Goal: Task Accomplishment & Management: Use online tool/utility

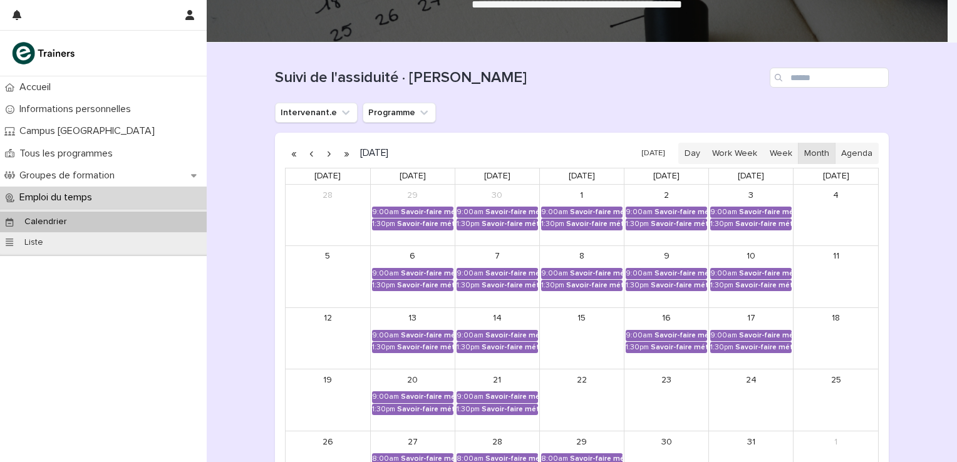
scroll to position [100, 0]
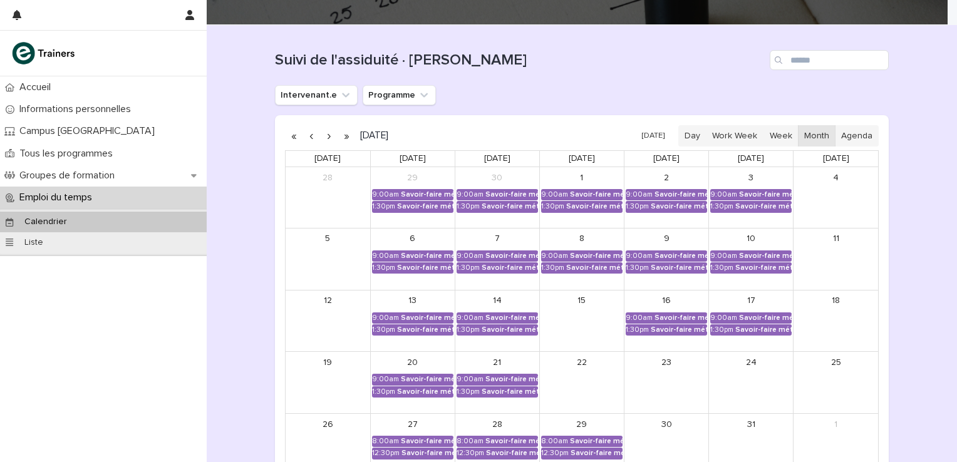
click at [306, 135] on button "button" at bounding box center [311, 136] width 18 height 20
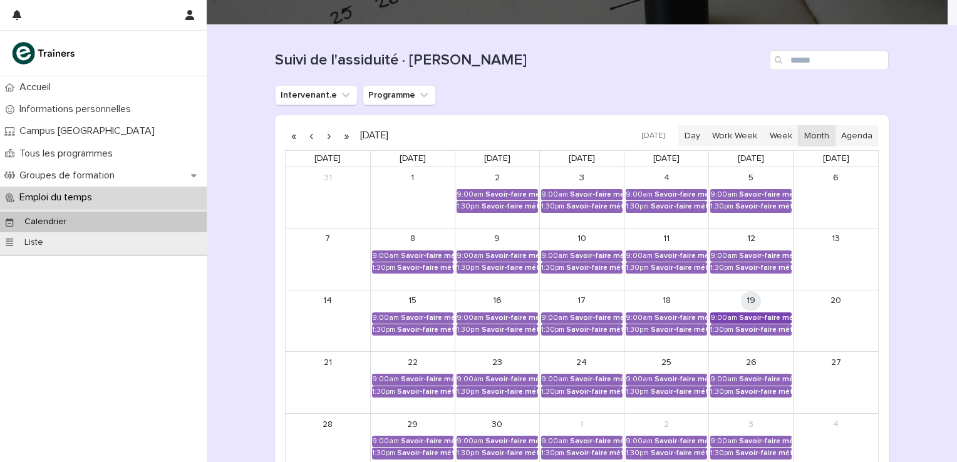
click at [719, 316] on div "9:00am" at bounding box center [723, 318] width 27 height 9
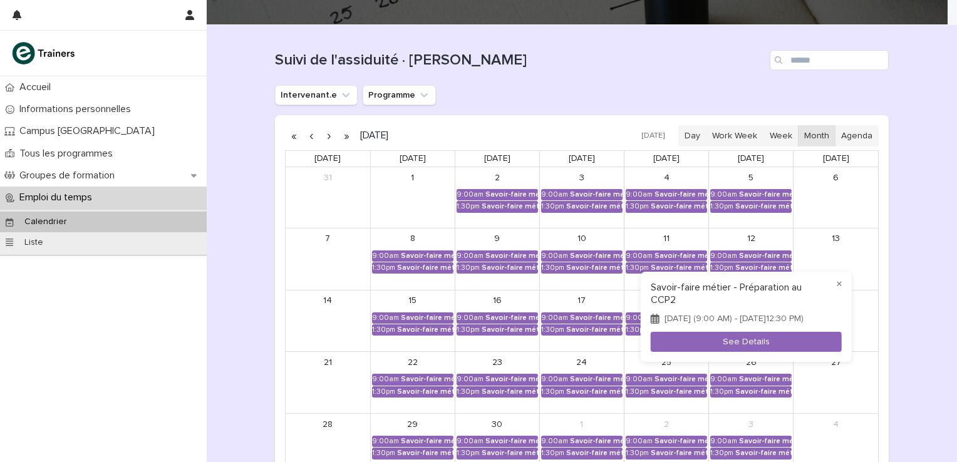
click at [719, 316] on div "[DATE] (9:00 AM) - [DATE]12:30 PM)" at bounding box center [746, 319] width 191 height 11
click at [743, 341] on button "See Details" at bounding box center [746, 342] width 191 height 21
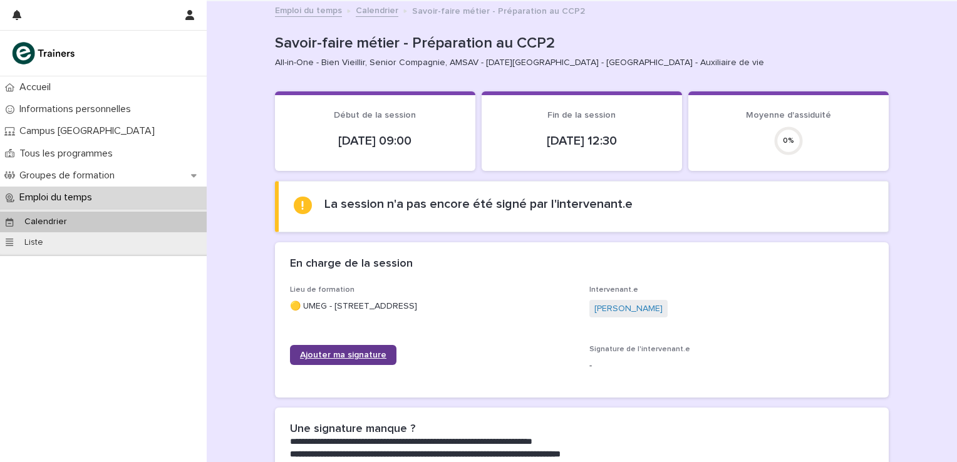
click at [379, 352] on link "Ajouter ma signature" at bounding box center [343, 355] width 106 height 20
click at [354, 352] on span "Ajouter ma signature" at bounding box center [343, 355] width 86 height 9
click at [351, 357] on span "Ajouter ma signature" at bounding box center [343, 355] width 86 height 9
click at [350, 356] on span "Ajouter ma signature" at bounding box center [343, 355] width 86 height 9
drag, startPoint x: 408, startPoint y: 385, endPoint x: 156, endPoint y: 339, distance: 256.5
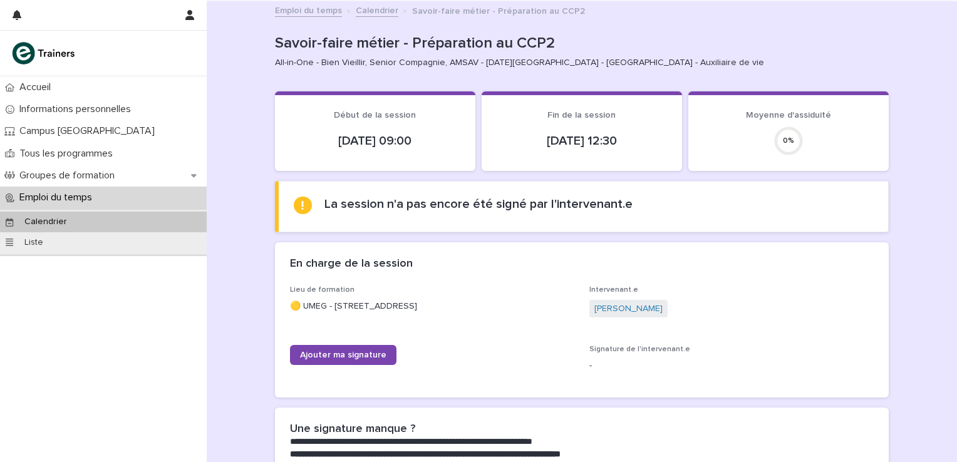
click at [156, 339] on div "Accueil Informations personnelles Campus [GEOGRAPHIC_DATA] Tous les programmes …" at bounding box center [103, 269] width 207 height 386
click at [336, 354] on span "Ajouter ma signature" at bounding box center [343, 355] width 86 height 9
click at [341, 352] on span "Ajouter ma signature" at bounding box center [343, 355] width 86 height 9
click at [336, 357] on span "Ajouter ma signature" at bounding box center [343, 355] width 86 height 9
click at [351, 351] on span "Ajouter ma signature" at bounding box center [343, 355] width 86 height 9
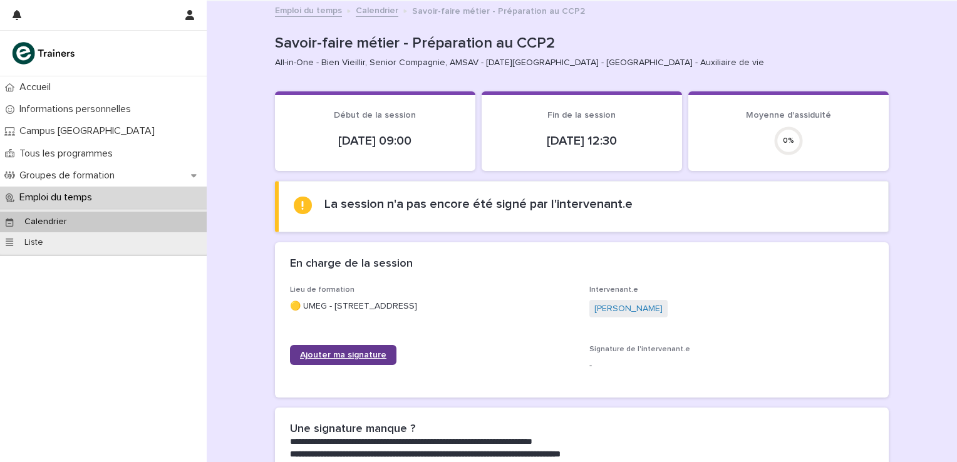
click at [338, 354] on span "Ajouter ma signature" at bounding box center [343, 355] width 86 height 9
click at [98, 385] on div "Accueil Informations personnelles Campus [GEOGRAPHIC_DATA] Tous les programmes …" at bounding box center [103, 269] width 207 height 386
click at [309, 352] on span "Ajouter ma signature" at bounding box center [343, 355] width 86 height 9
click at [310, 353] on span "Ajouter ma signature" at bounding box center [343, 355] width 86 height 9
click at [316, 353] on span "Ajouter ma signature" at bounding box center [343, 355] width 86 height 9
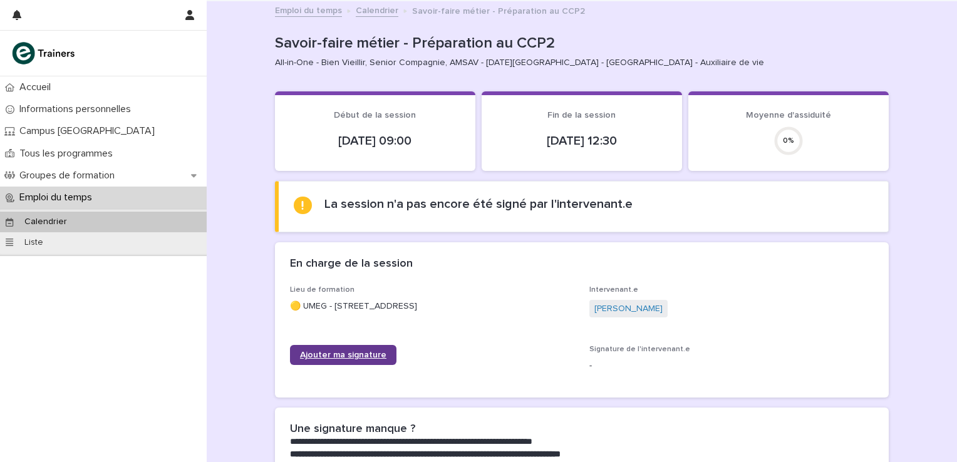
click at [316, 354] on span "Ajouter ma signature" at bounding box center [343, 355] width 86 height 9
click at [322, 352] on span "Ajouter ma signature" at bounding box center [343, 355] width 86 height 9
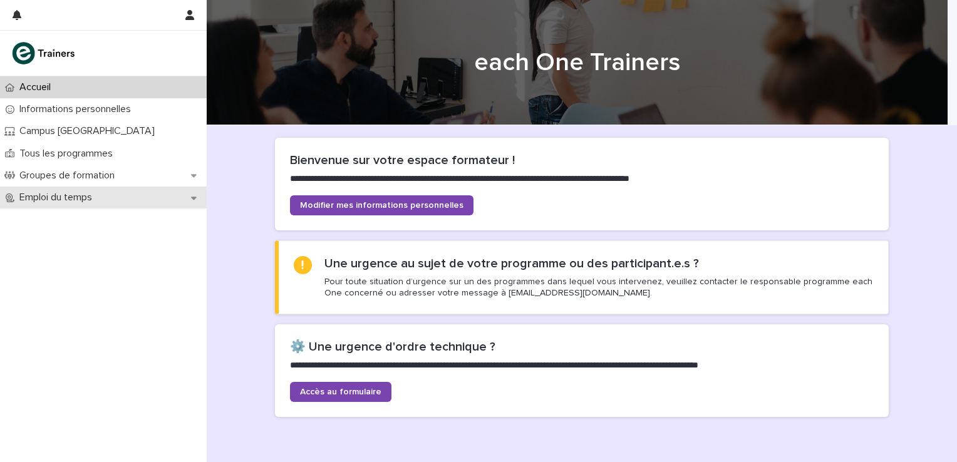
click at [195, 199] on icon at bounding box center [194, 197] width 6 height 9
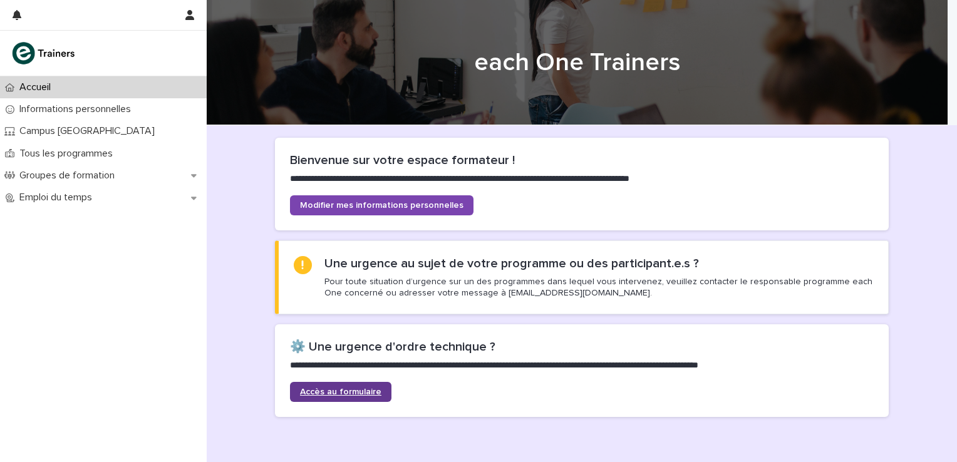
click at [325, 390] on span "Accès au formulaire" at bounding box center [340, 392] width 81 height 9
